Goal: Task Accomplishment & Management: Complete application form

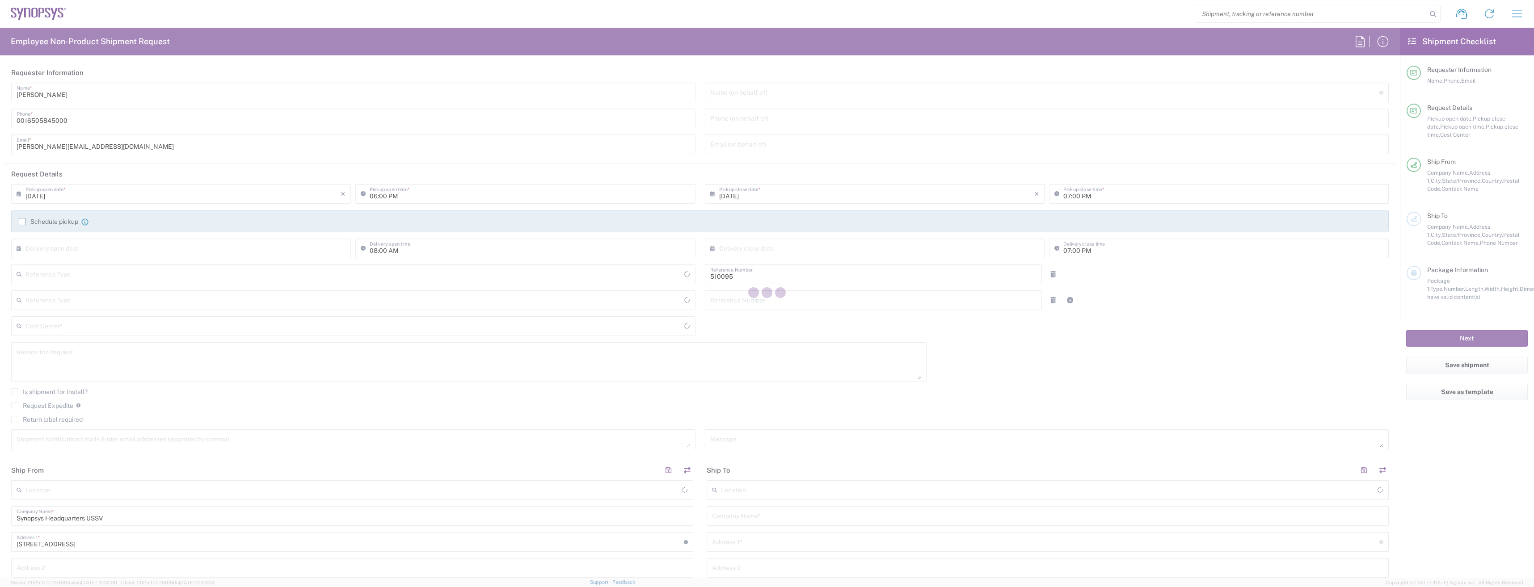
type input "Department"
type input "[GEOGRAPHIC_DATA]"
type input "US01, SG, EM, R&D 510095"
type input "Delivered at Place"
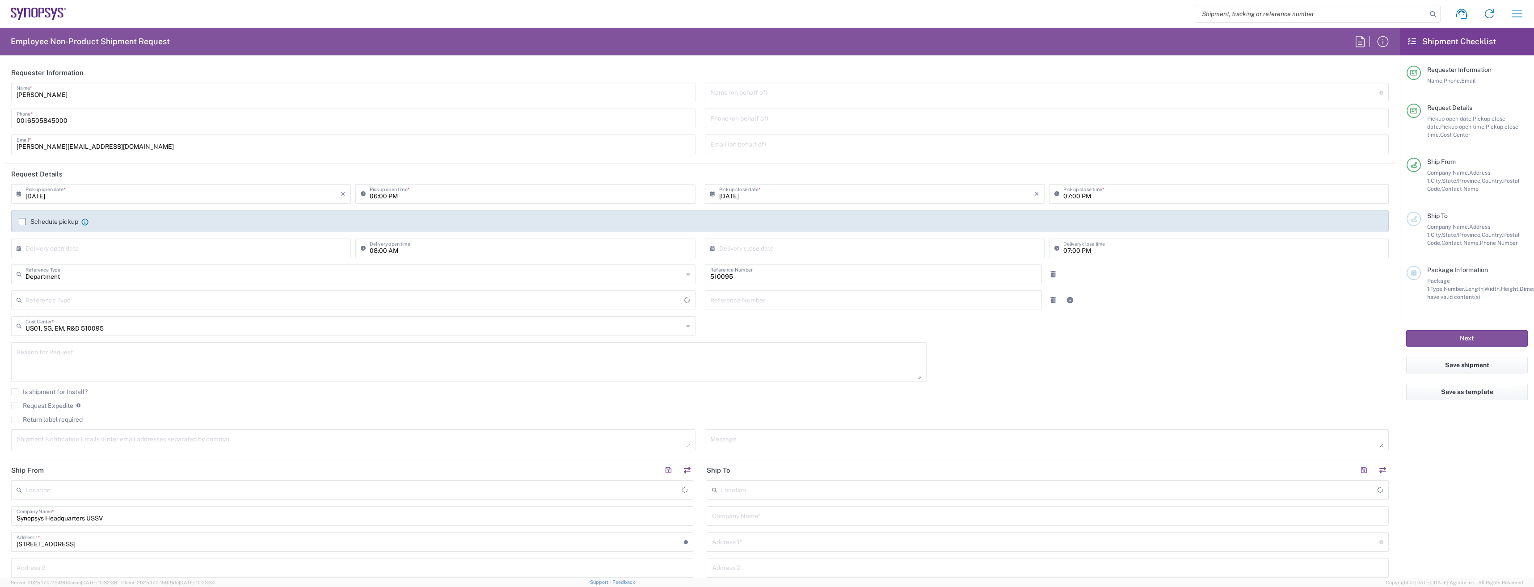
type input "[US_STATE]"
type input "[GEOGRAPHIC_DATA]"
type input "Headquarters USSV"
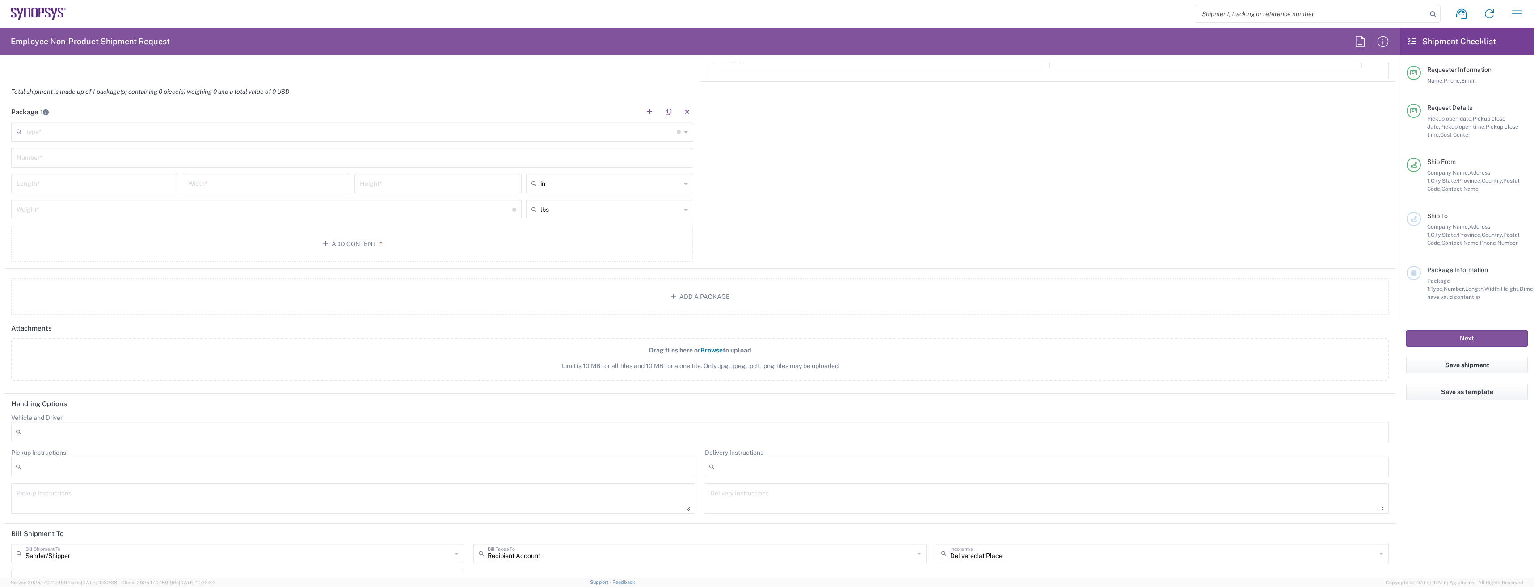
scroll to position [857, 0]
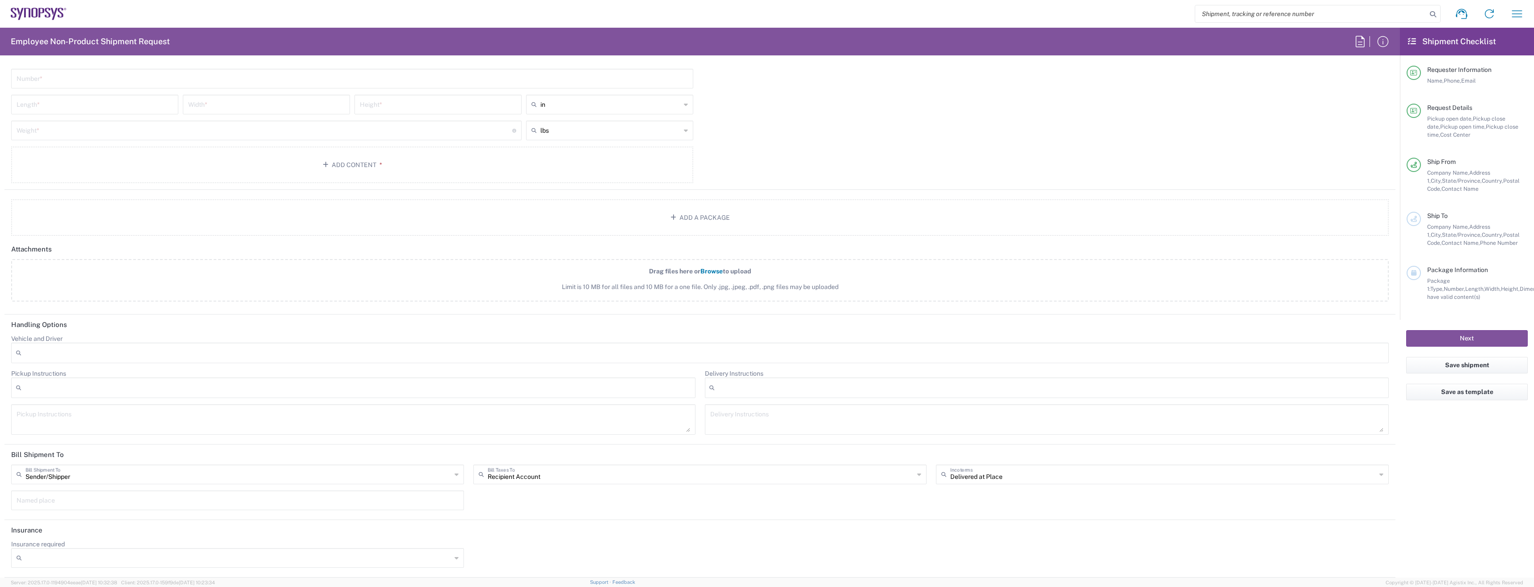
click at [1379, 478] on icon at bounding box center [1381, 475] width 4 height 14
click at [1016, 437] on span "Delivery Duty Paid" at bounding box center [1156, 441] width 449 height 14
type input "Sender/Shipper"
click at [1379, 479] on icon at bounding box center [1381, 475] width 4 height 14
type input "Delivery Duty Paid"
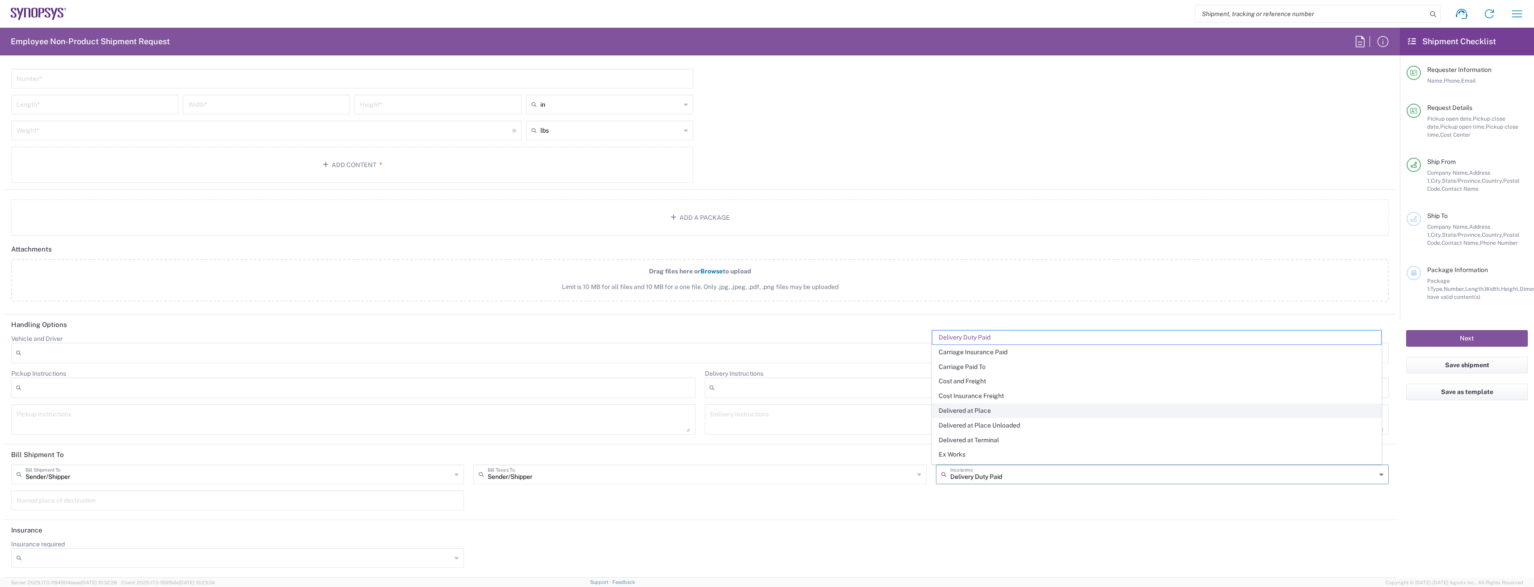
click at [991, 417] on span "Delivered at Place" at bounding box center [1156, 411] width 449 height 14
type input "Recipient Account"
type input "Delivered at Place"
